Goal: Task Accomplishment & Management: Manage account settings

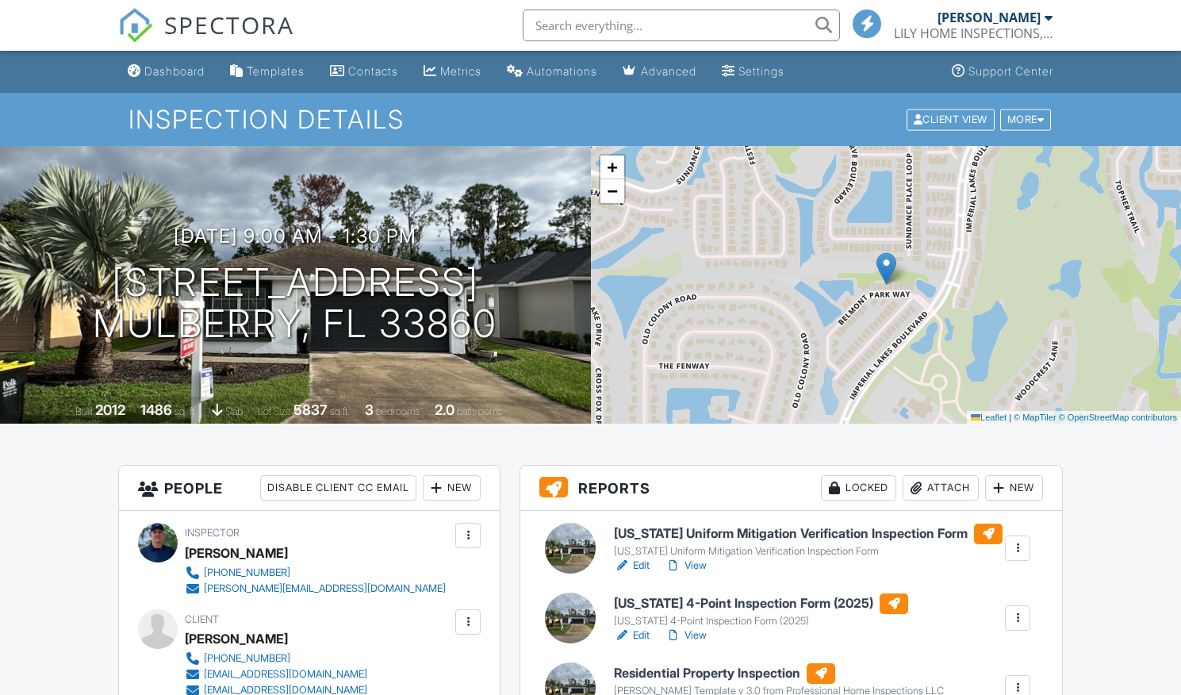
click at [638, 694] on link "Edit" at bounding box center [632, 705] width 36 height 16
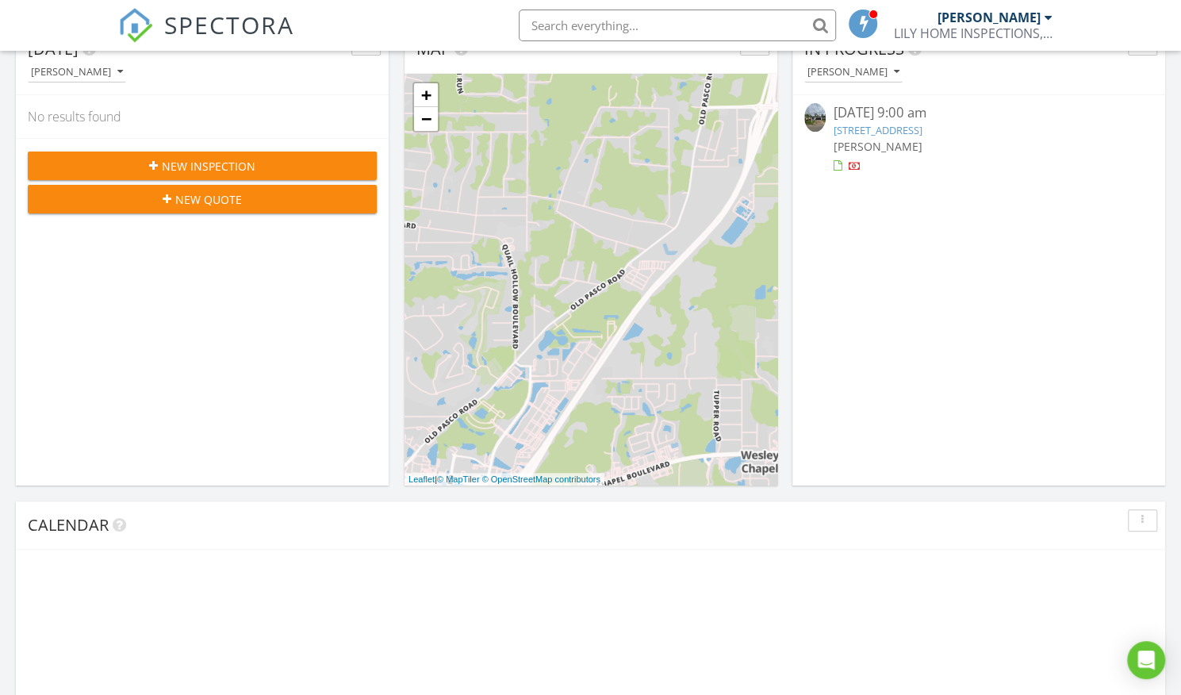
scroll to position [1467, 1205]
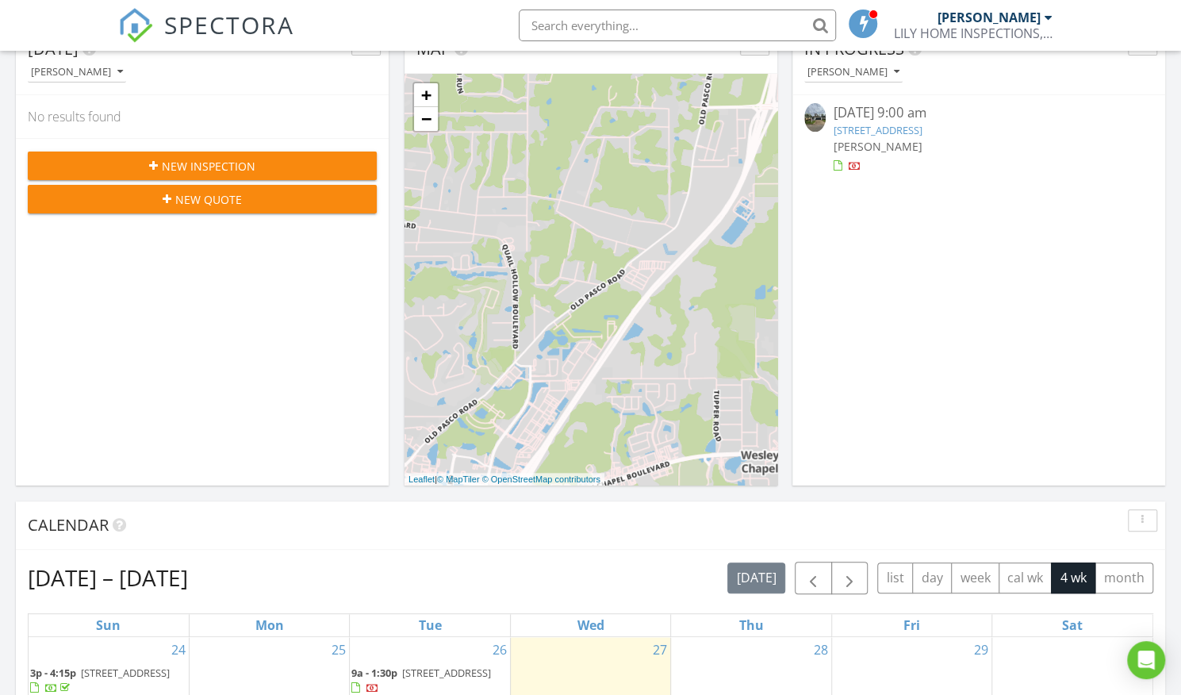
click at [896, 128] on link "[STREET_ADDRESS]" at bounding box center [878, 130] width 89 height 14
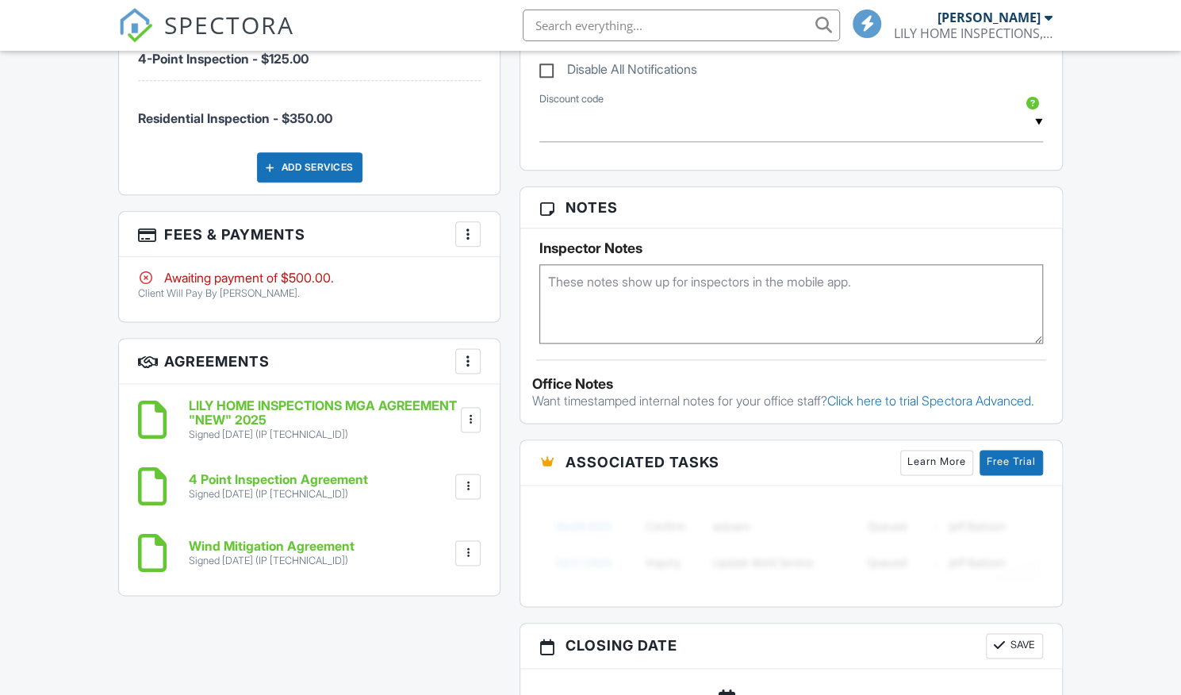
click at [460, 228] on div at bounding box center [468, 234] width 16 height 16
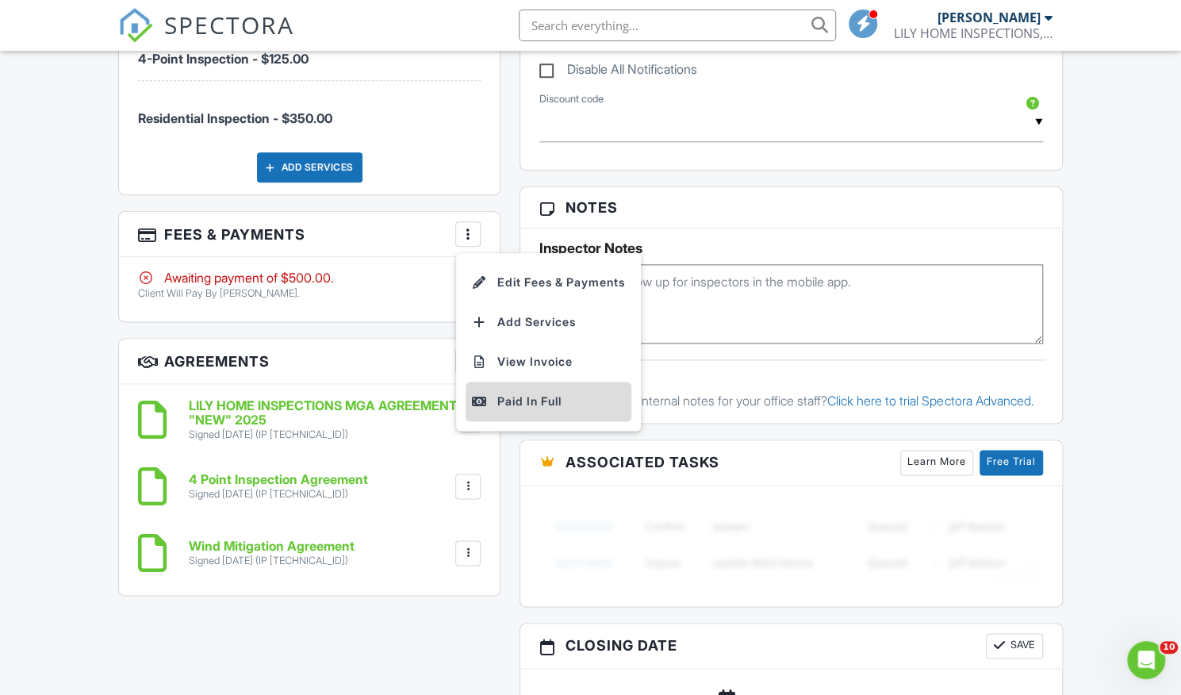
click at [533, 408] on li "Paid In Full" at bounding box center [549, 401] width 166 height 40
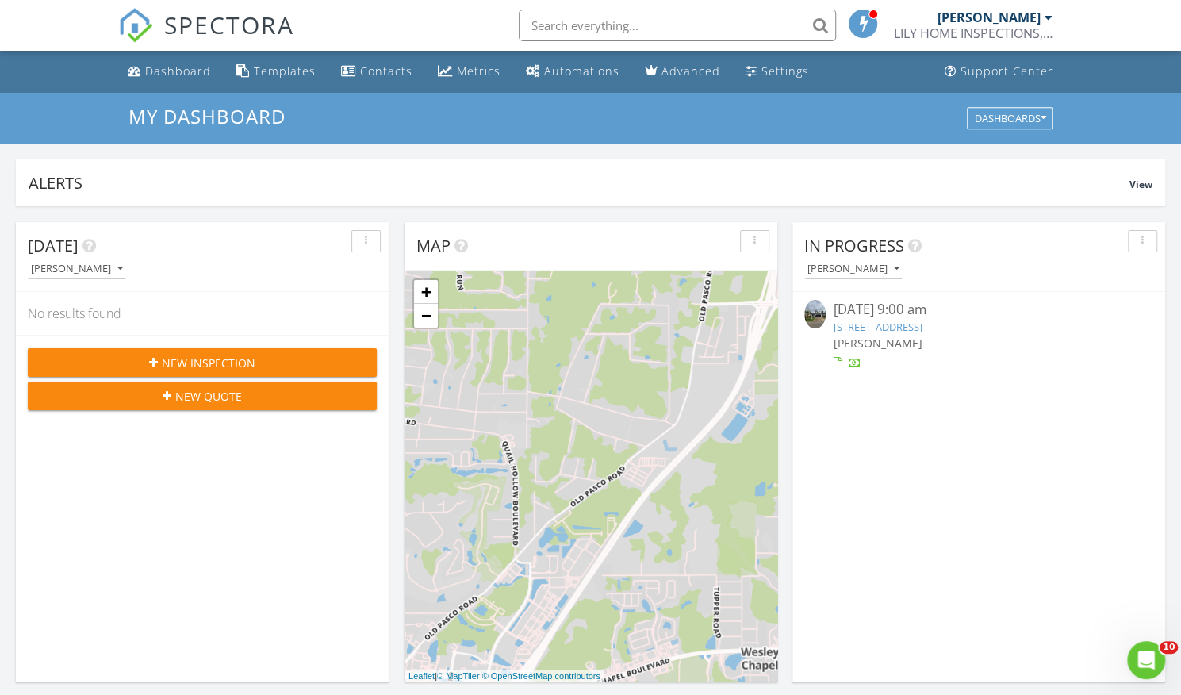
click at [947, 332] on div "[STREET_ADDRESS]" at bounding box center [979, 327] width 291 height 15
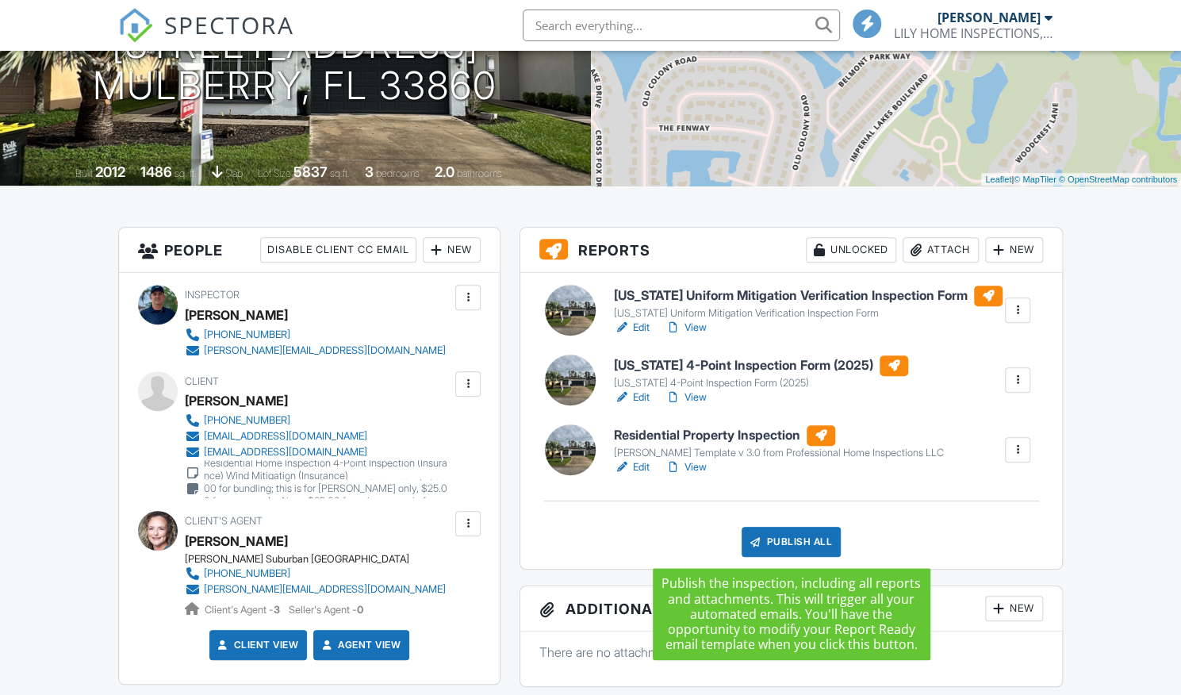
click at [786, 542] on div "Publish All" at bounding box center [791, 542] width 99 height 30
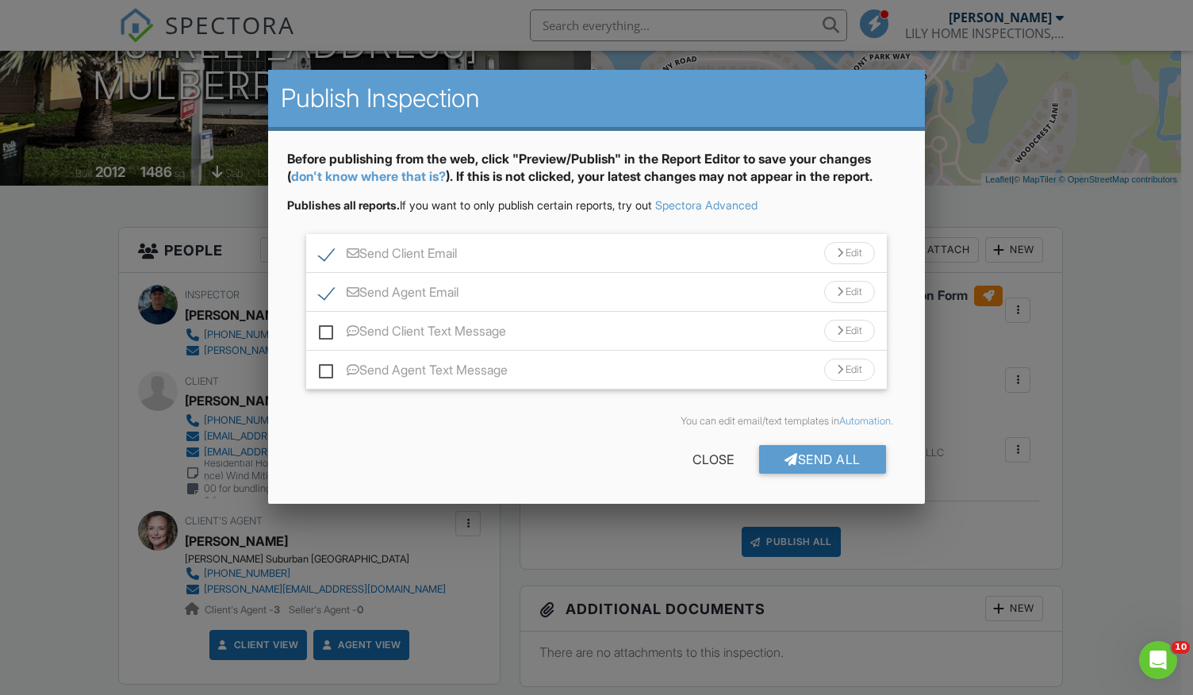
click at [324, 324] on label "Send Client Text Message" at bounding box center [412, 334] width 187 height 20
click at [324, 323] on input "Send Client Text Message" at bounding box center [324, 323] width 10 height 10
checkbox input "true"
click at [320, 402] on div "You can edit email/text templates in Automation ." at bounding box center [596, 421] width 618 height 38
click at [325, 375] on label "Send Agent Text Message" at bounding box center [413, 372] width 189 height 20
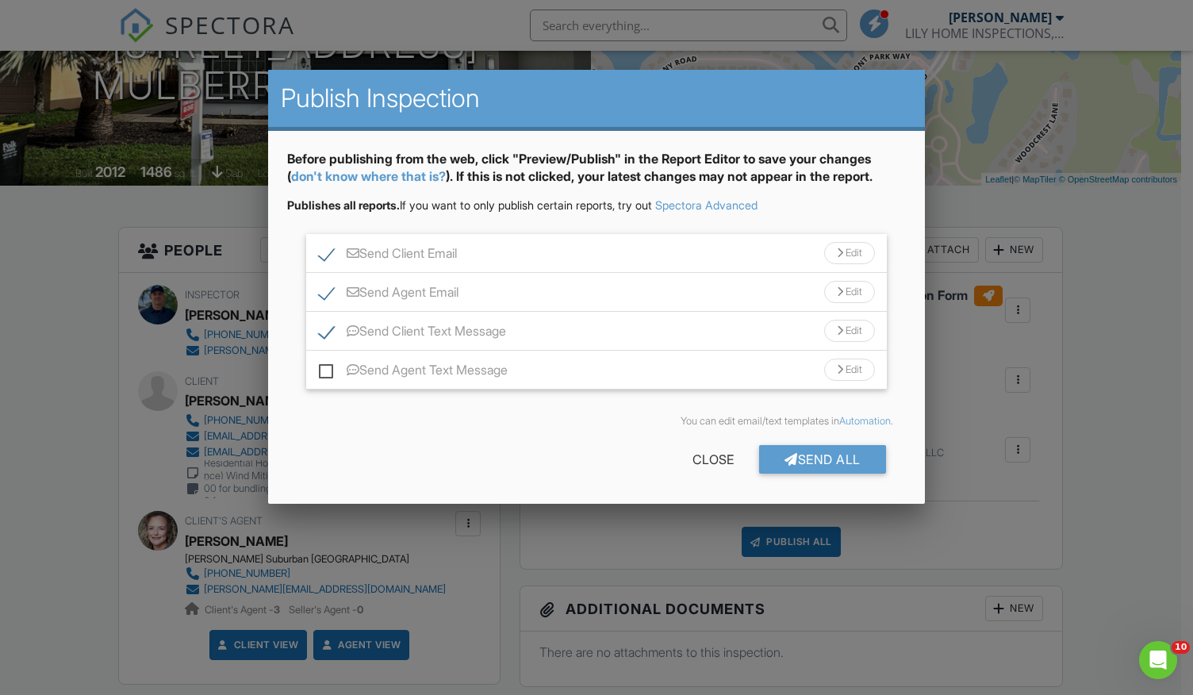
click at [325, 367] on input "Send Agent Text Message" at bounding box center [324, 362] width 10 height 10
checkbox input "true"
click at [812, 454] on div "Send All" at bounding box center [822, 459] width 127 height 29
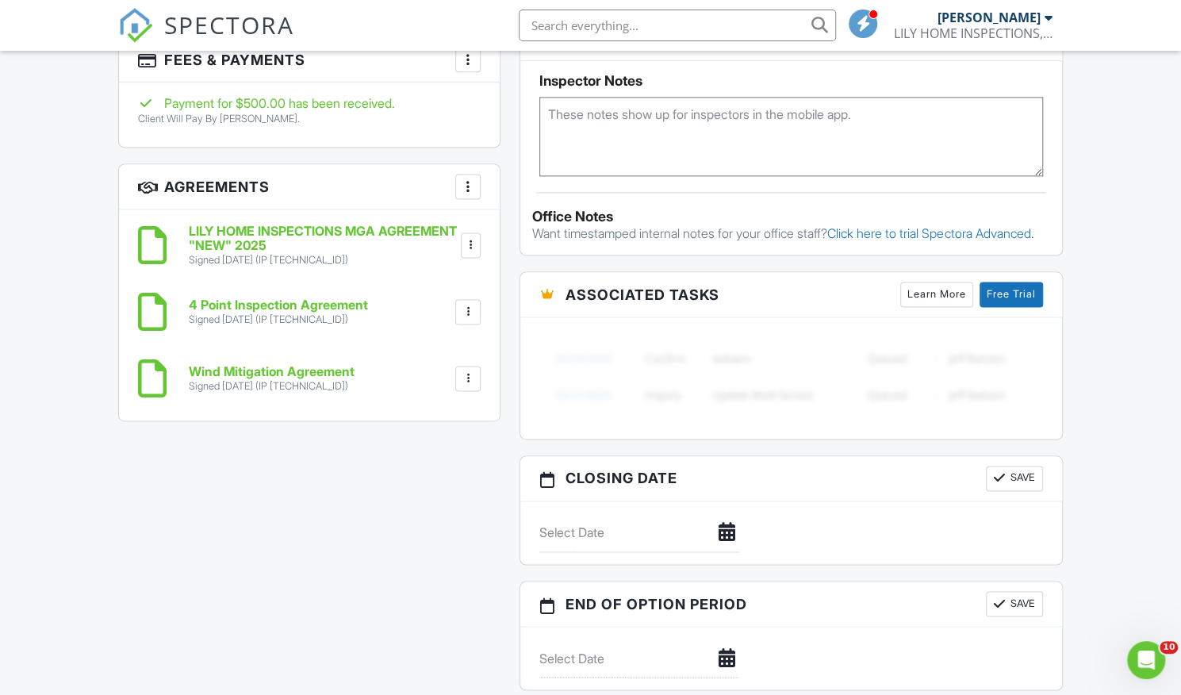
scroll to position [1199, 0]
